Goal: Task Accomplishment & Management: Manage account settings

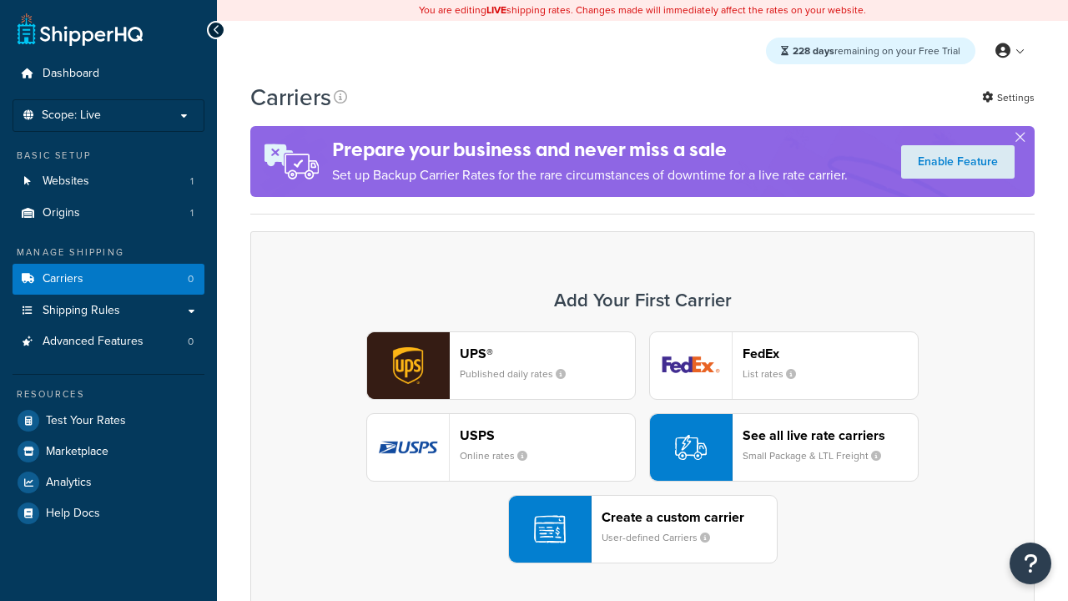
click at [643, 447] on div "UPS® Published daily rates FedEx List rates USPS Online rates See all live rate…" at bounding box center [643, 447] width 750 height 232
click at [831, 353] on header "FedEx" at bounding box center [830, 354] width 175 height 16
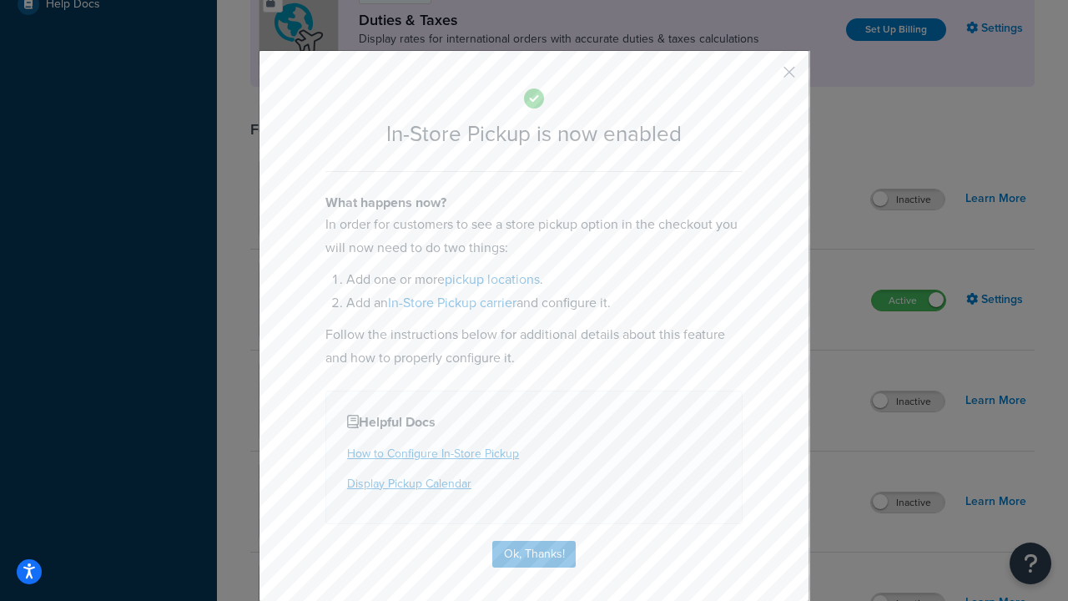
click at [765, 78] on button "button" at bounding box center [765, 78] width 4 height 4
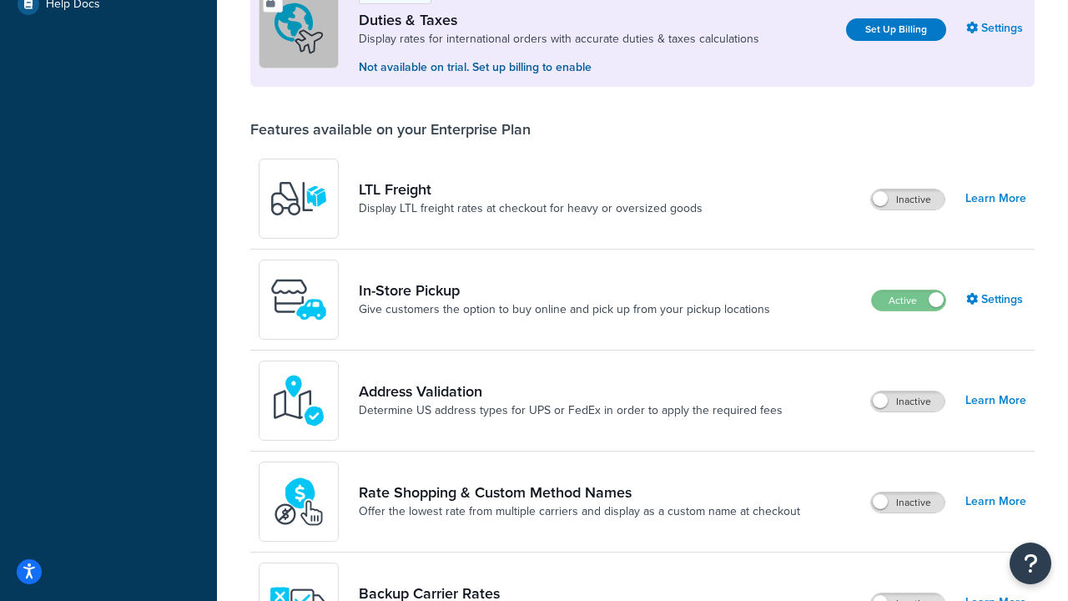
scroll to position [509, 0]
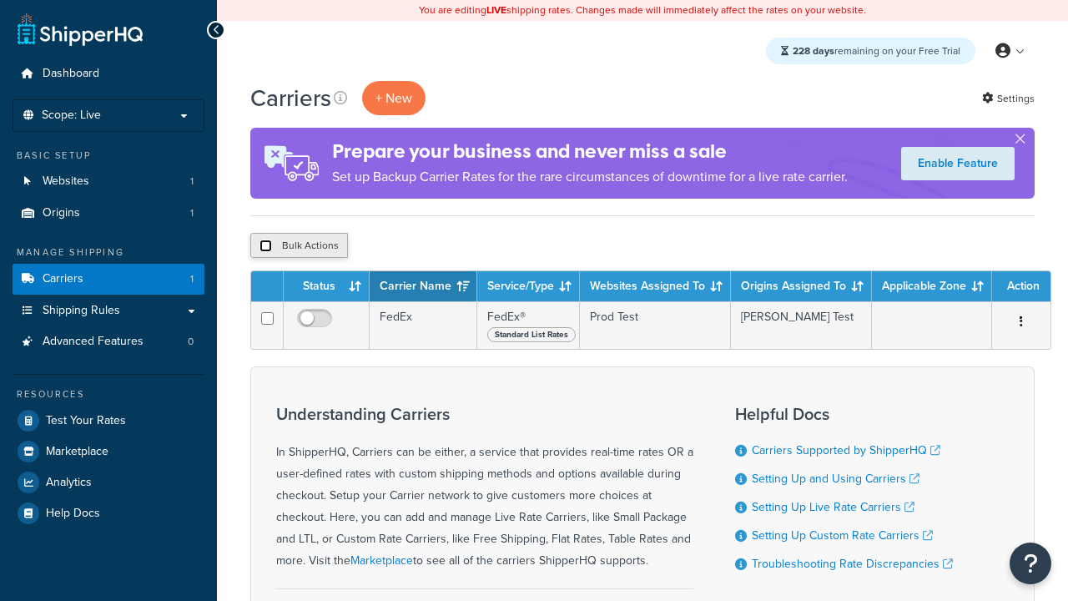
click at [265, 246] on input "checkbox" at bounding box center [266, 246] width 13 height 13
checkbox input "true"
click at [0, 0] on button "Delete" at bounding box center [0, 0] width 0 height 0
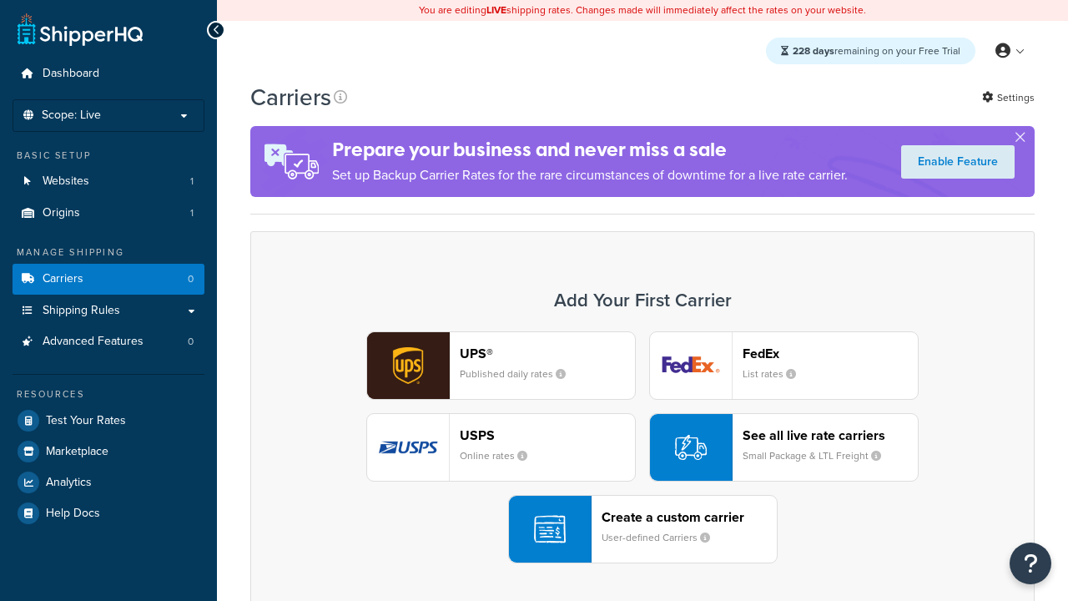
click at [501, 447] on div "USPS Online rates" at bounding box center [547, 447] width 175 height 40
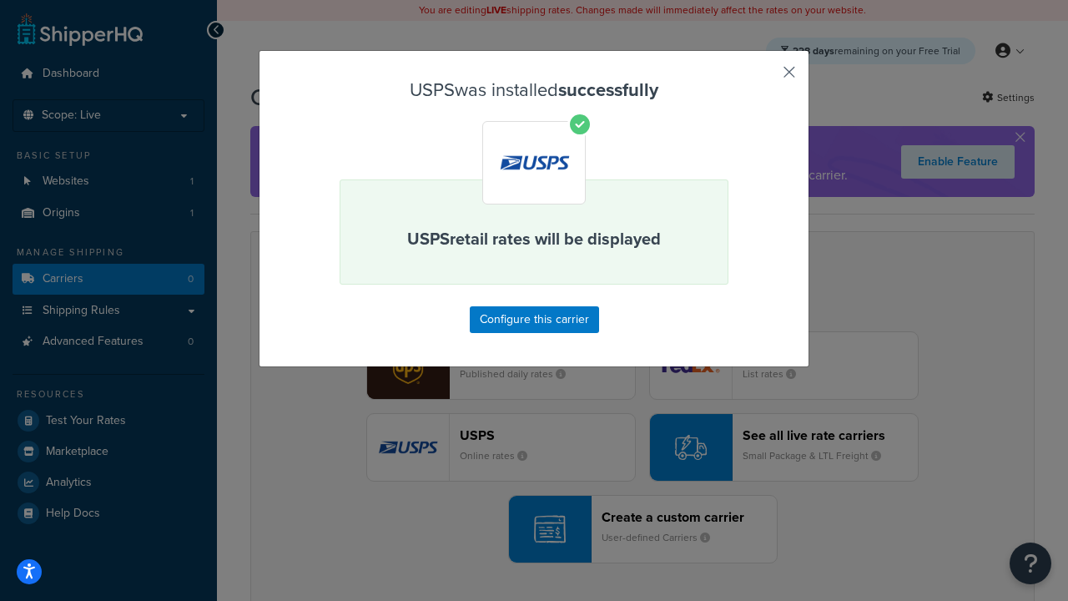
click at [765, 78] on button "button" at bounding box center [765, 78] width 4 height 4
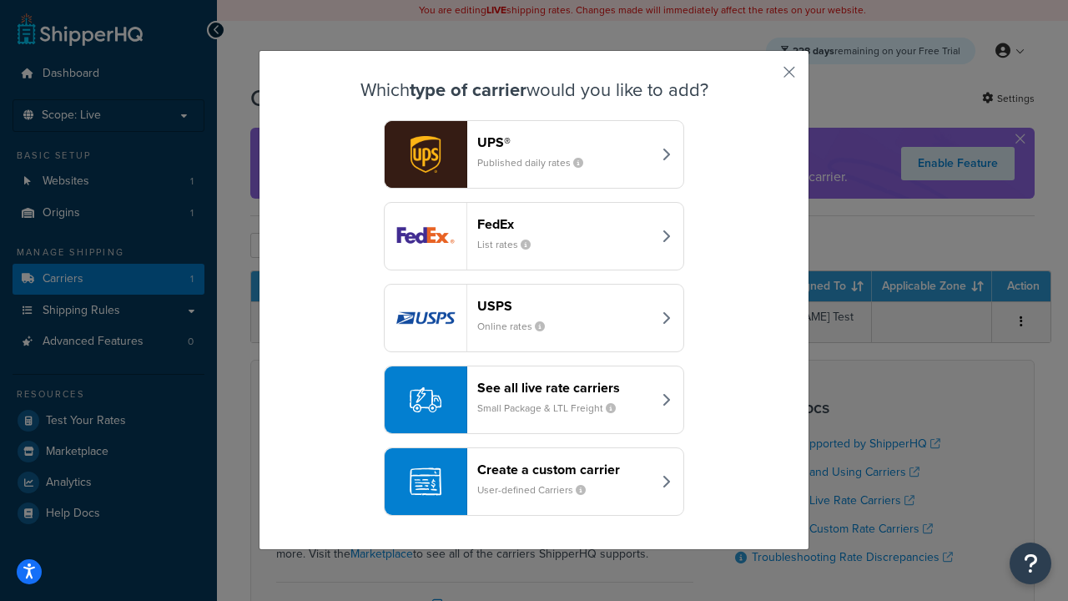
click at [534, 400] on div "See all live rate carriers Small Package & LTL Freight" at bounding box center [564, 400] width 174 height 40
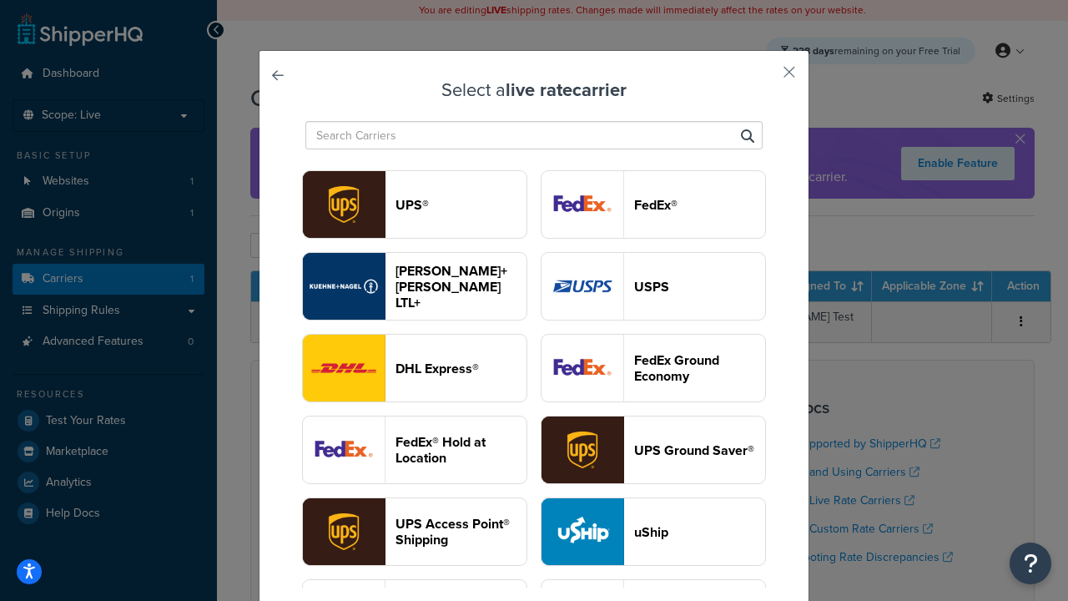
click at [461, 205] on header "UPS®" at bounding box center [461, 205] width 131 height 16
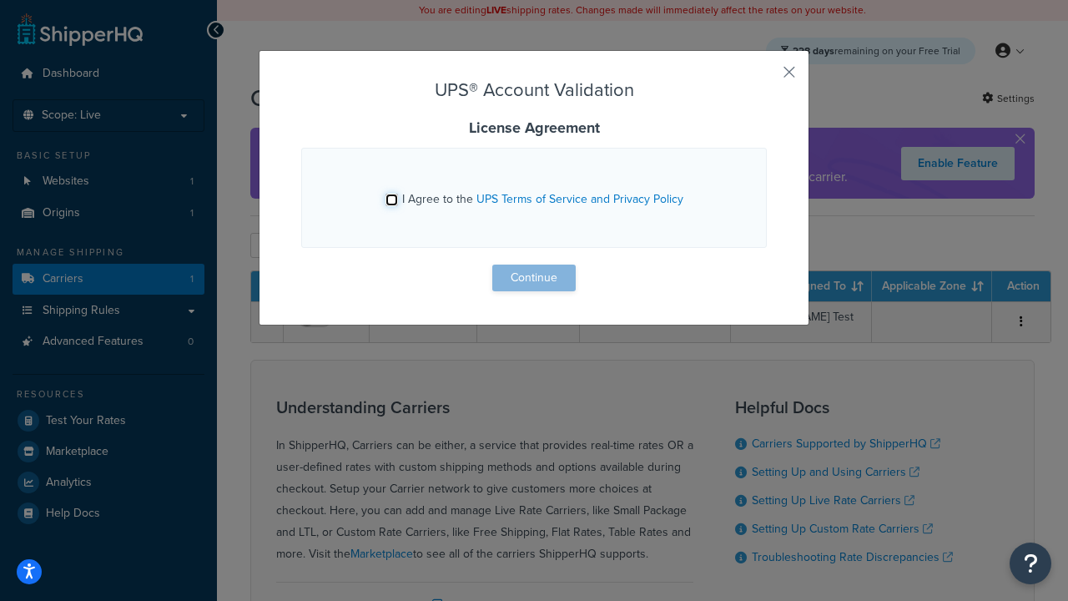
click at [391, 199] on input "I Agree to the UPS Terms of Service and Privacy Policy" at bounding box center [392, 200] width 13 height 13
checkbox input "true"
click at [534, 278] on button "Continue" at bounding box center [533, 278] width 83 height 27
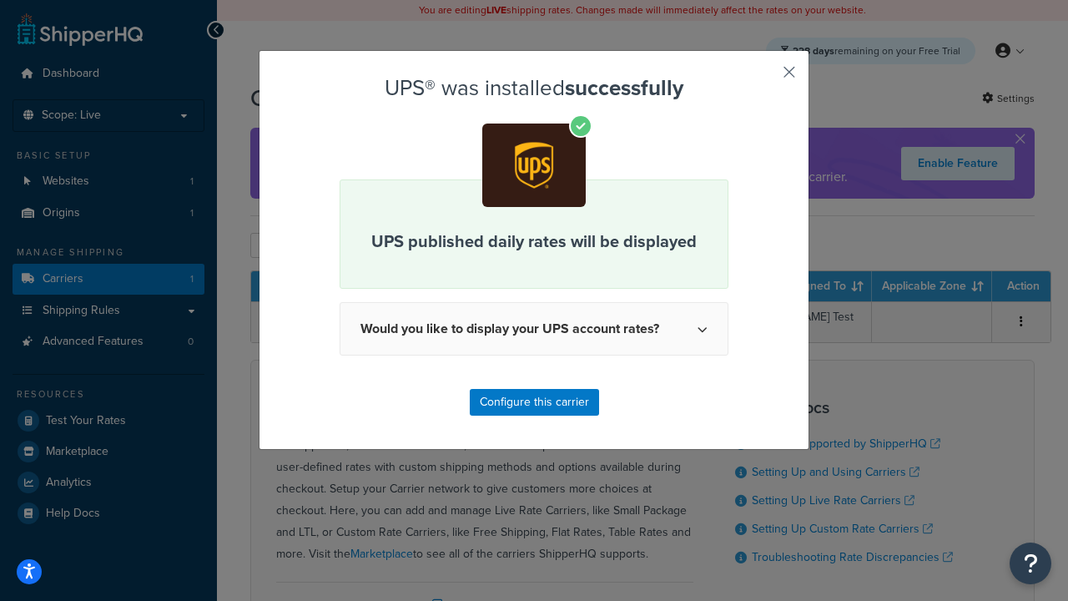
click at [765, 78] on button "button" at bounding box center [765, 78] width 4 height 4
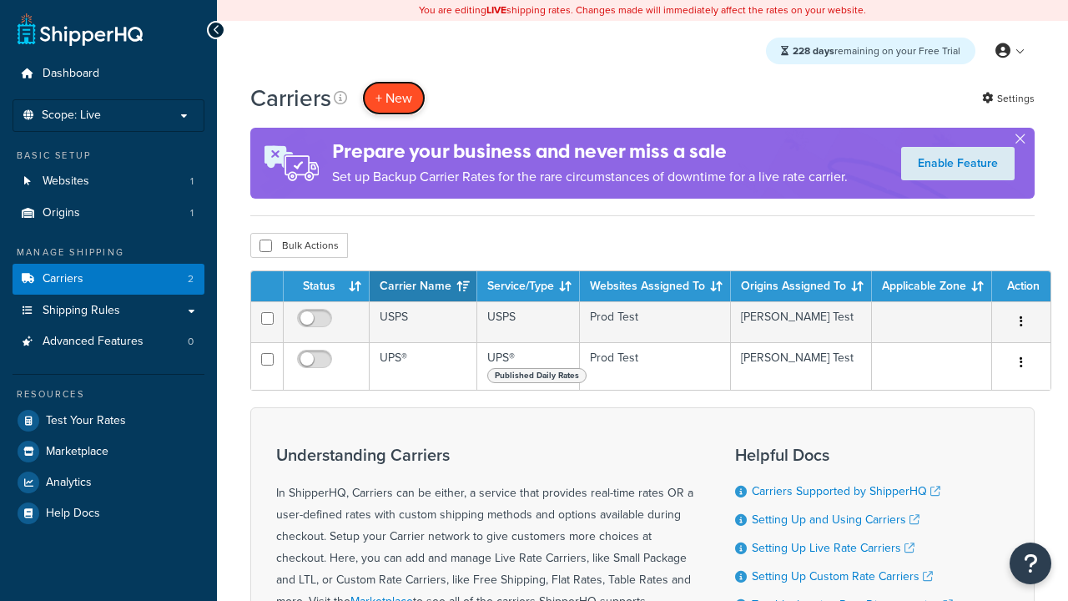
click at [394, 98] on button "+ New" at bounding box center [393, 98] width 63 height 34
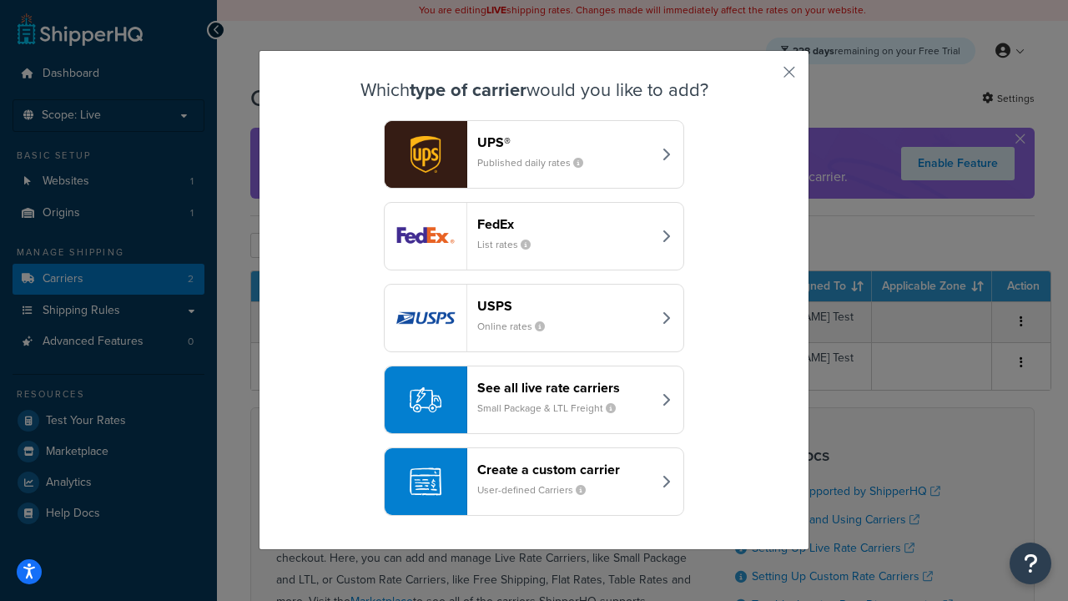
click at [564, 224] on header "FedEx" at bounding box center [564, 224] width 174 height 16
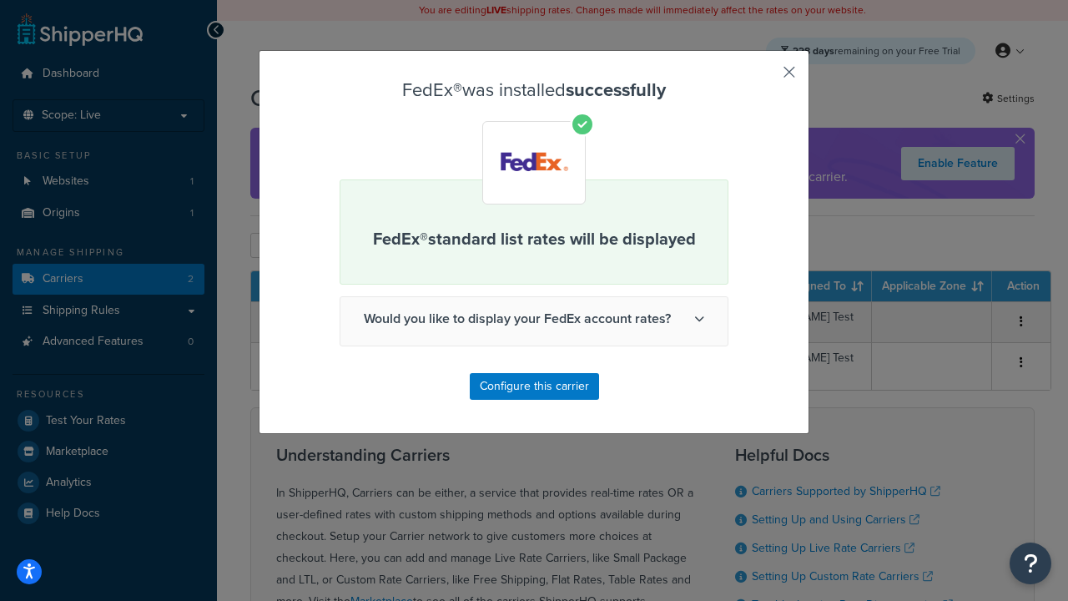
click at [765, 78] on button "button" at bounding box center [765, 78] width 4 height 4
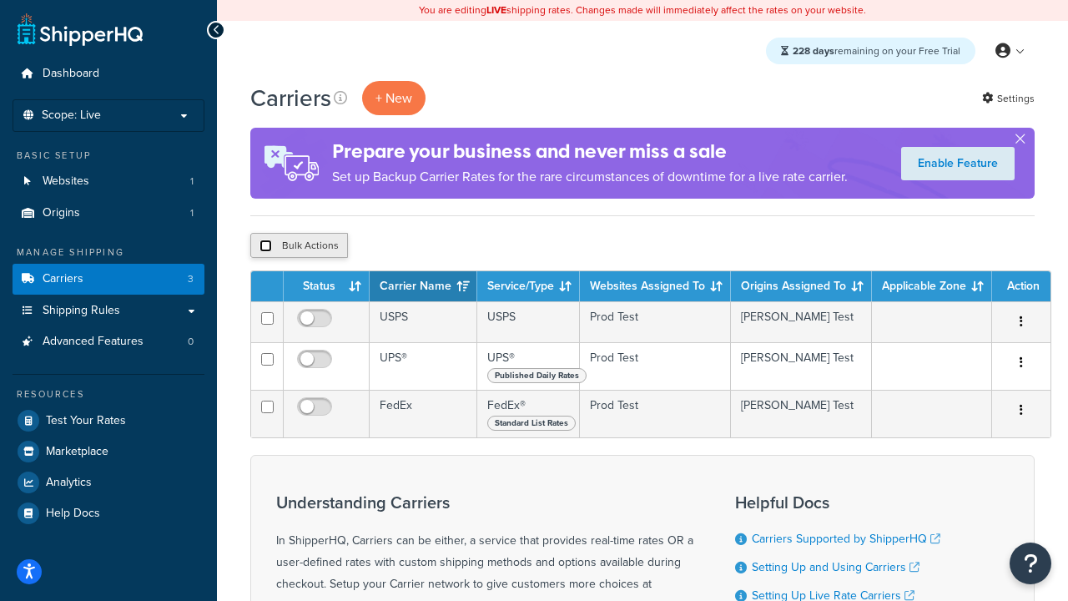
click at [265, 246] on input "checkbox" at bounding box center [266, 246] width 13 height 13
checkbox input "true"
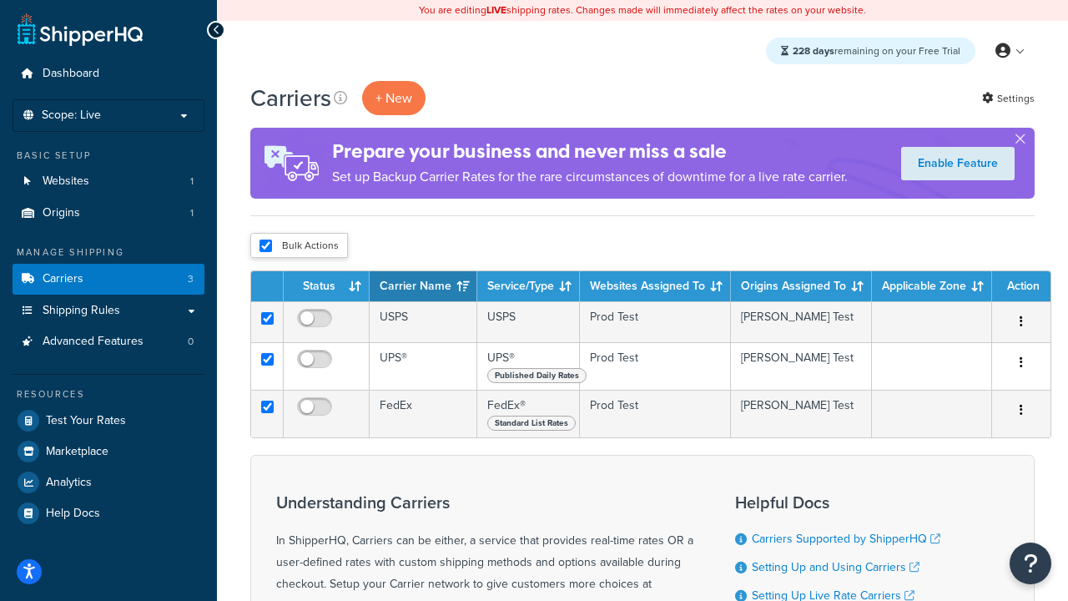
click at [0, 0] on button "Delete" at bounding box center [0, 0] width 0 height 0
